Goal: Share content

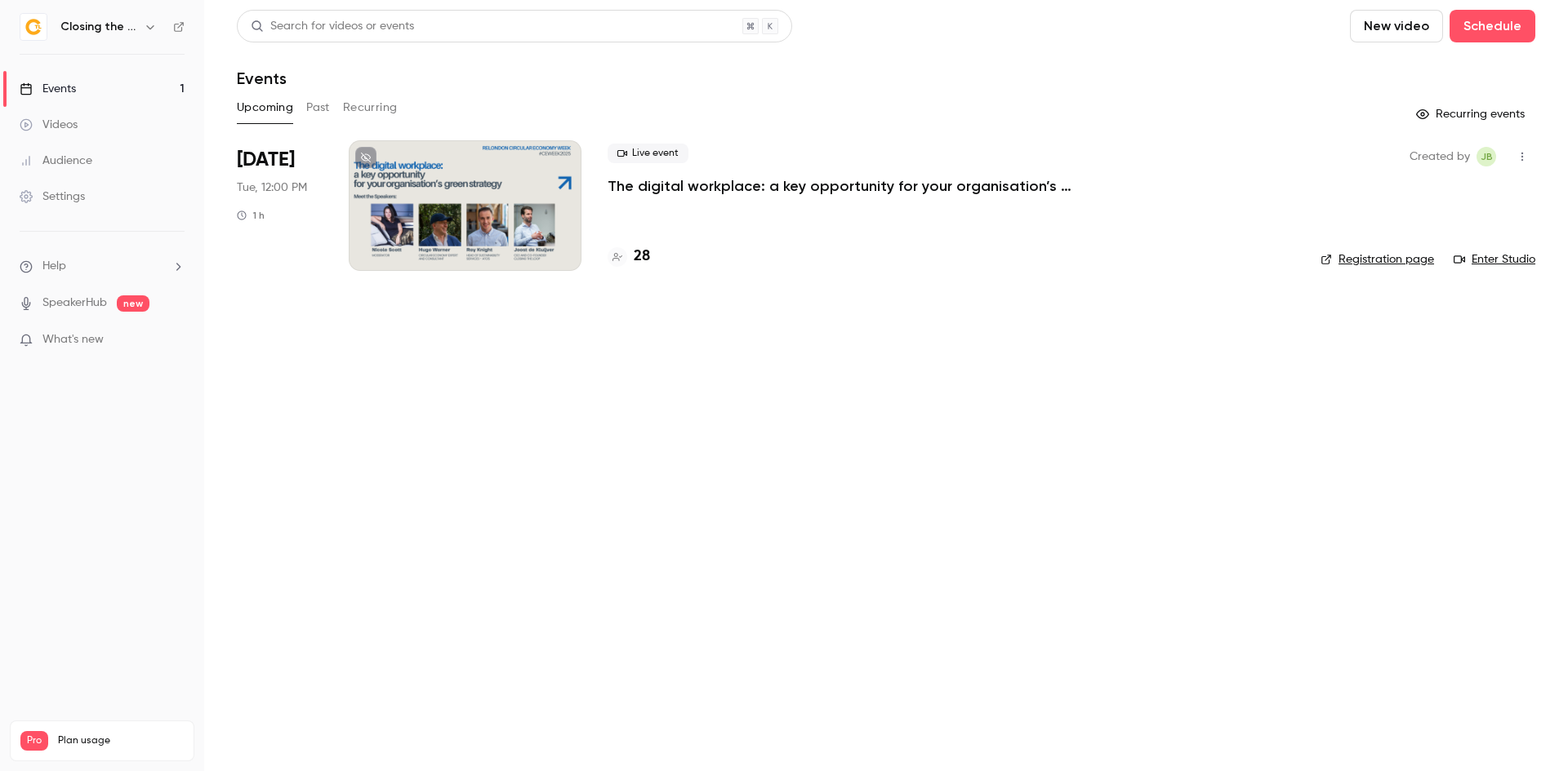
click at [569, 260] on div at bounding box center [465, 205] width 232 height 130
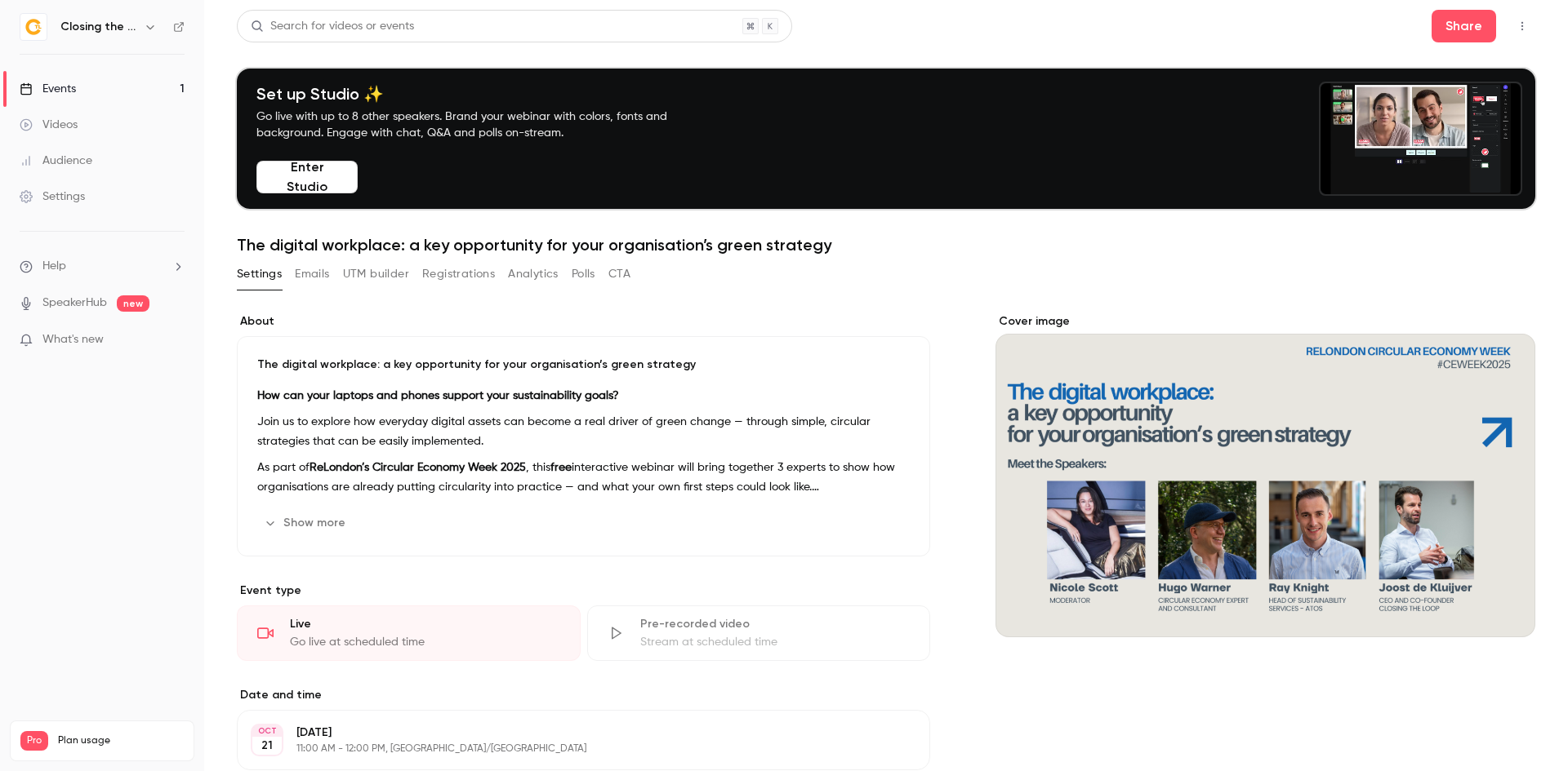
click at [1515, 24] on icon "button" at bounding box center [1522, 26] width 13 height 12
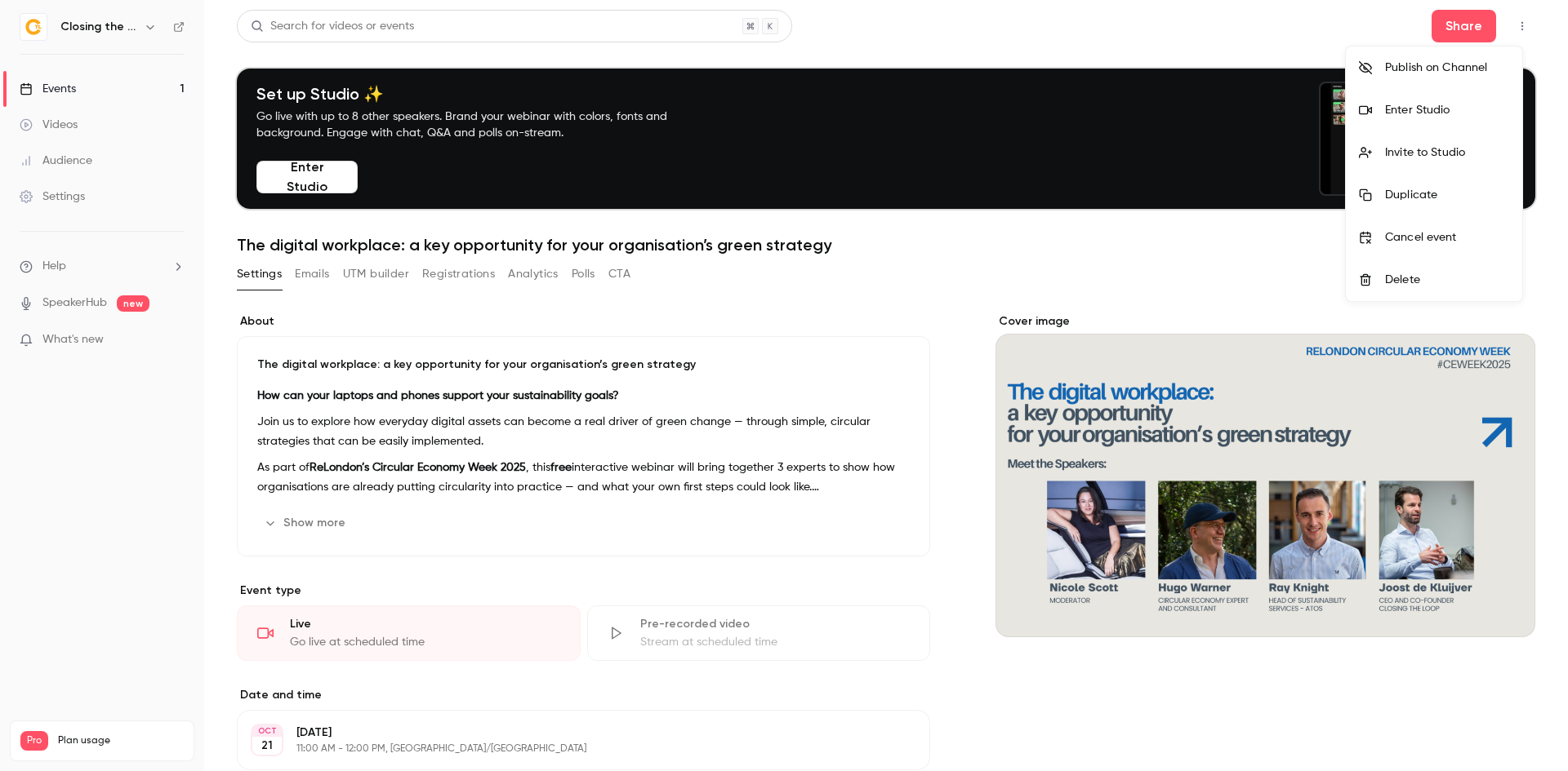
click at [1446, 28] on div at bounding box center [784, 385] width 1568 height 771
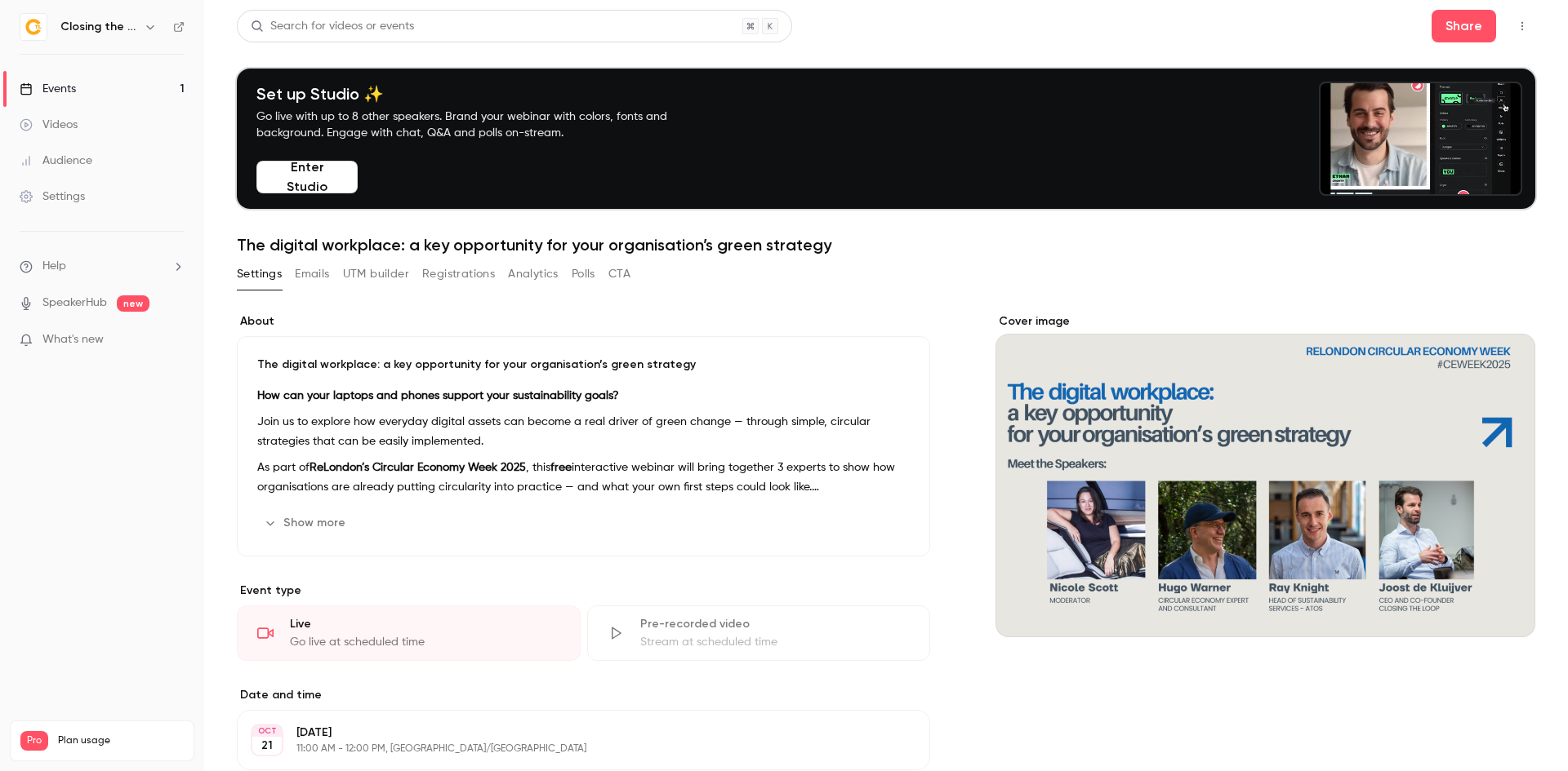
click at [1446, 28] on button "Share" at bounding box center [1463, 26] width 64 height 33
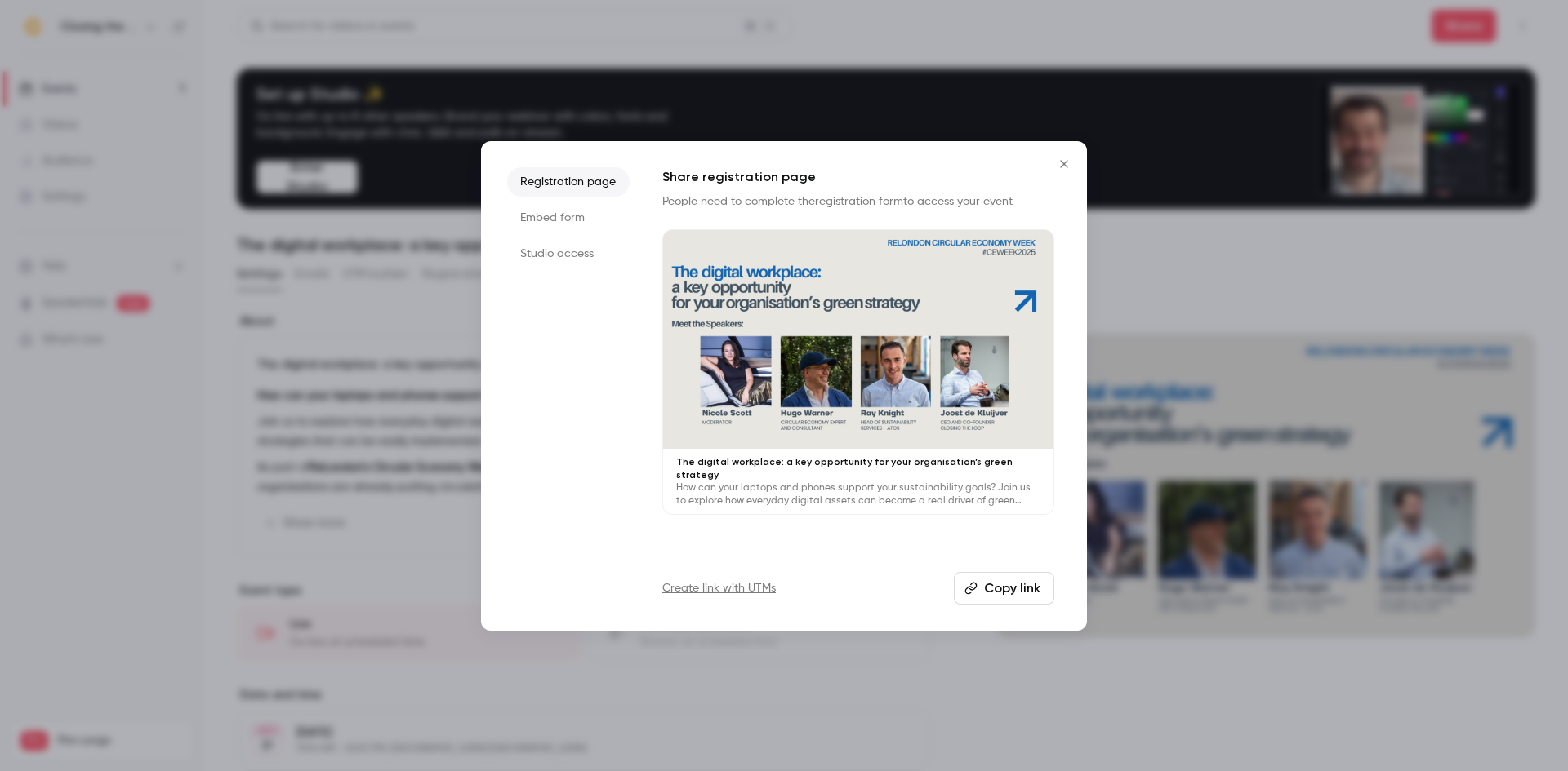
click at [582, 256] on li "Studio access" at bounding box center [568, 254] width 122 height 29
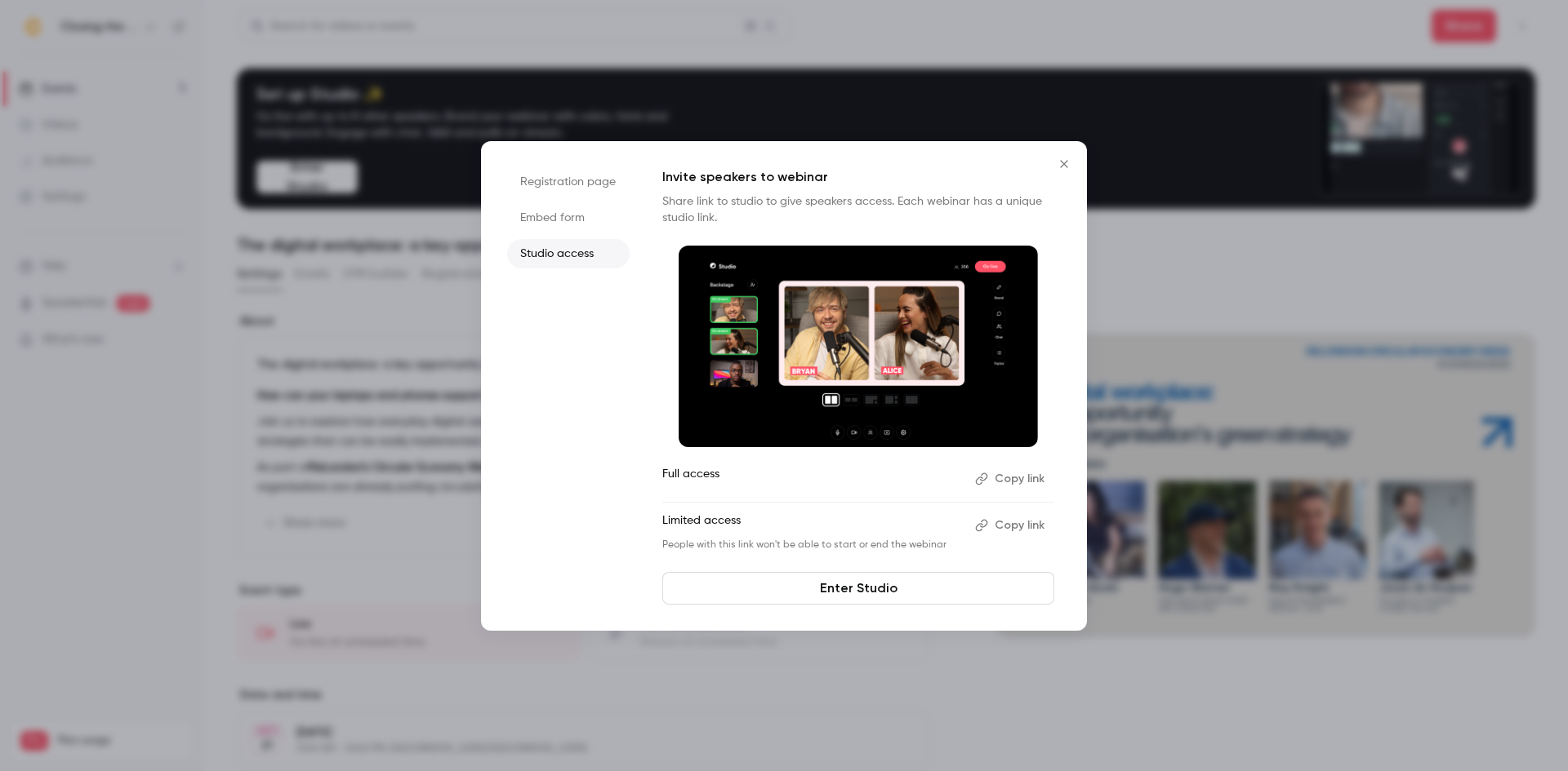
click at [1007, 476] on button "Copy link" at bounding box center [1011, 479] width 86 height 26
